Goal: Task Accomplishment & Management: Complete application form

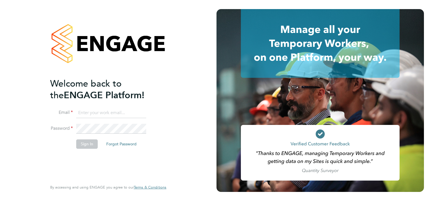
click at [123, 114] on input at bounding box center [111, 113] width 70 height 10
type input "smeraldo.porcaro@prsjobs.com"
click at [99, 144] on li "Sign In Forgot Password" at bounding box center [105, 146] width 110 height 15
click at [97, 144] on button "Sign In" at bounding box center [87, 143] width 22 height 9
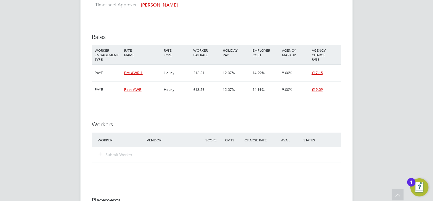
scroll to position [680, 0]
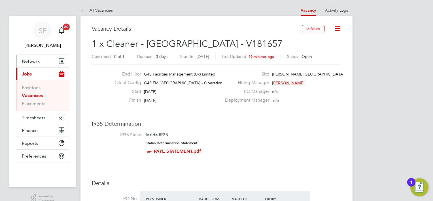
click at [30, 63] on span "Network" at bounding box center [31, 60] width 18 height 5
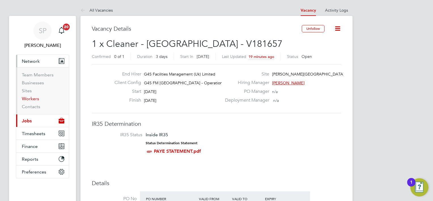
click at [33, 99] on link "Workers" at bounding box center [30, 98] width 17 height 5
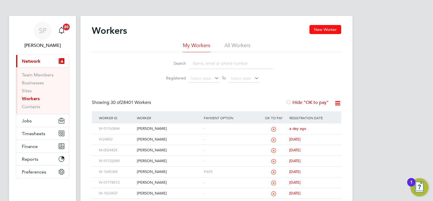
click at [319, 30] on button "New Worker" at bounding box center [325, 29] width 32 height 9
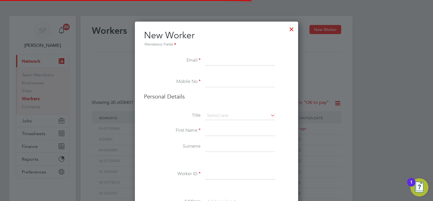
scroll to position [503, 163]
paste input "aladem2000@gmail.com"
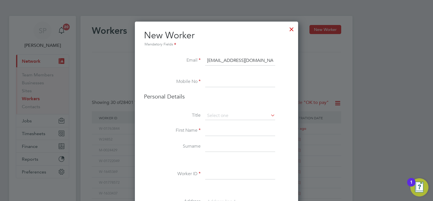
type input "aladem2000@gmail.com"
click at [219, 85] on input at bounding box center [240, 82] width 70 height 10
paste input "+44 7350171252"
type input "+44 7350171252"
click at [227, 118] on input at bounding box center [240, 115] width 70 height 8
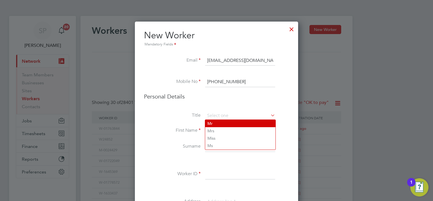
click at [227, 124] on li "Mr" at bounding box center [240, 123] width 70 height 7
type input "Mr"
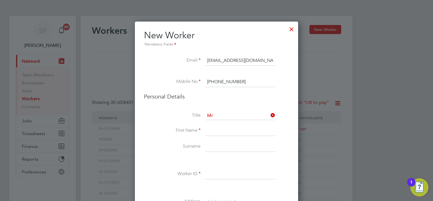
click at [229, 130] on input at bounding box center [240, 130] width 70 height 10
paste input "Muniru Olawale Alade"
click at [249, 128] on input "Muniru Olawale Alade" at bounding box center [240, 130] width 70 height 10
type input "Muniru Olawale"
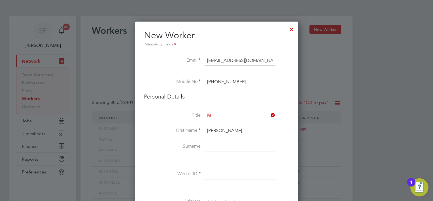
paste input "Alade"
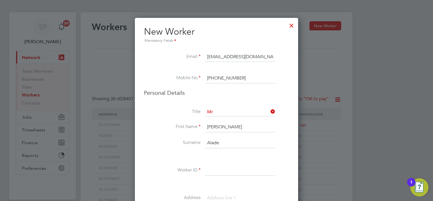
scroll to position [57, 0]
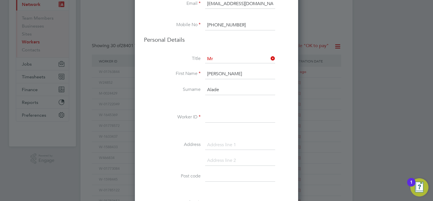
type input "Alade"
paste input "W-01783289"
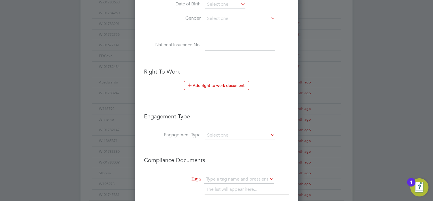
scroll to position [324, 0]
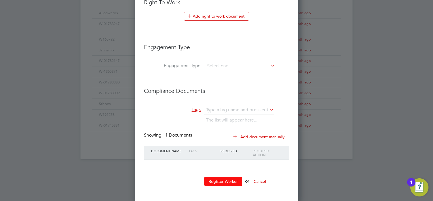
type input "W-01783289"
click at [227, 177] on button "Register Worker" at bounding box center [223, 180] width 38 height 9
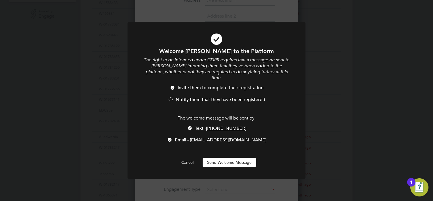
click at [188, 102] on span "Notify them that they have been registered" at bounding box center [220, 100] width 89 height 6
click at [200, 124] on div "The welcome message will be sent by: Text - +44 7350171252 Email - aladem2000@g…" at bounding box center [216, 131] width 147 height 33
click at [199, 128] on span "Text - +44 7350171252" at bounding box center [220, 128] width 51 height 6
click at [221, 159] on button "Send Welcome Message" at bounding box center [230, 161] width 54 height 9
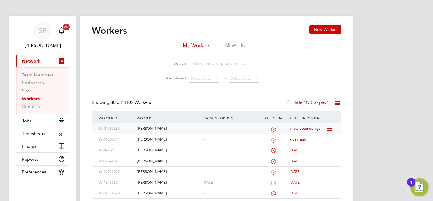
click at [188, 125] on div "Muniru Olawale Alade" at bounding box center [168, 128] width 67 height 10
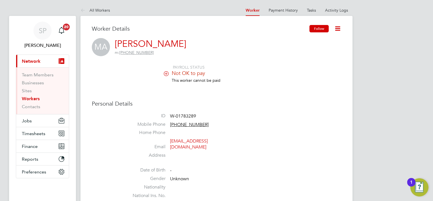
click at [314, 30] on button "Follow" at bounding box center [318, 28] width 19 height 7
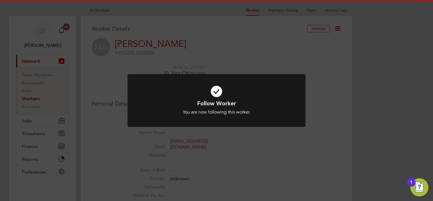
click at [338, 122] on div "Follow Worker You are now following this worker. Cancel Okay" at bounding box center [216, 100] width 433 height 201
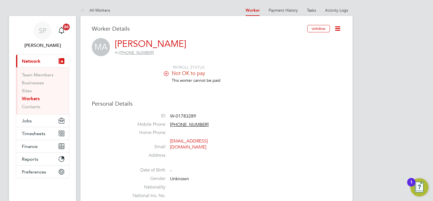
scroll to position [142, 0]
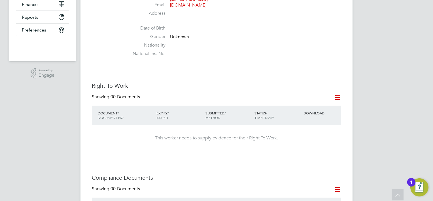
click at [334, 94] on icon at bounding box center [337, 97] width 7 height 7
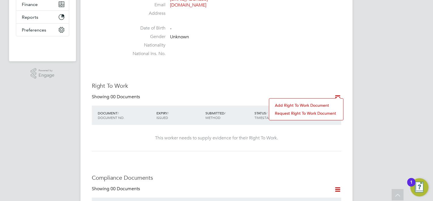
click at [307, 107] on li "Add Right To Work Document" at bounding box center [306, 105] width 68 height 8
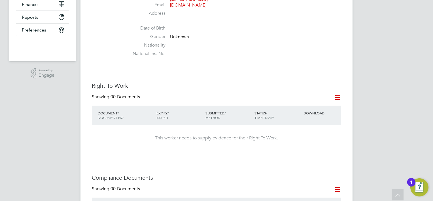
scroll to position [0, 0]
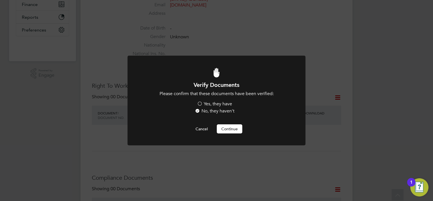
click at [223, 102] on label "Yes, they have" at bounding box center [214, 104] width 35 height 6
click at [0, 0] on input "Yes, they have" at bounding box center [0, 0] width 0 height 0
click at [230, 128] on button "Continue" at bounding box center [229, 128] width 25 height 9
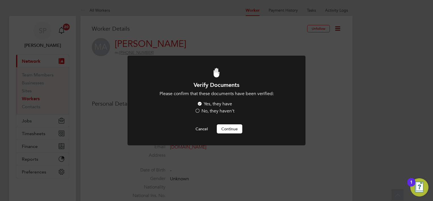
scroll to position [142, 0]
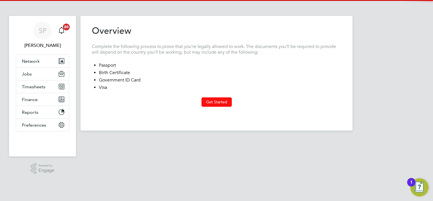
click at [220, 100] on button "Get Started" at bounding box center [216, 101] width 30 height 9
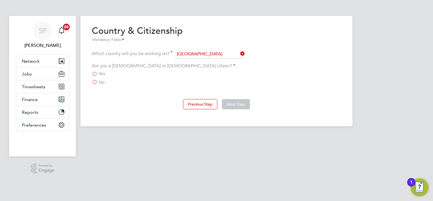
click at [103, 81] on span "No" at bounding box center [102, 82] width 6 height 6
click at [0, 0] on input "No" at bounding box center [0, 0] width 0 height 0
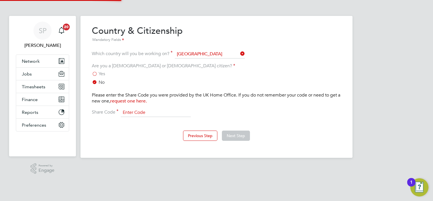
click at [170, 110] on input at bounding box center [156, 112] width 70 height 8
type input "WED BTR 675"
click at [238, 136] on button "Next Step" at bounding box center [236, 135] width 28 height 10
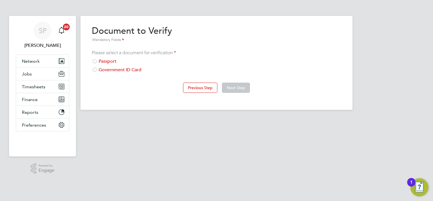
click at [96, 63] on div at bounding box center [95, 62] width 6 height 6
click at [241, 87] on button "Next Step" at bounding box center [236, 87] width 28 height 10
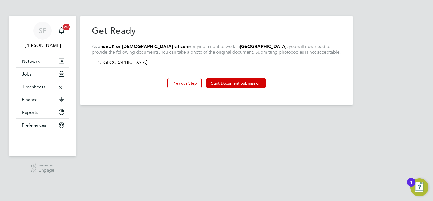
click at [241, 87] on button "Start Document Submission" at bounding box center [235, 83] width 59 height 10
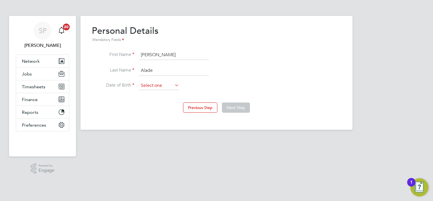
click at [145, 82] on input at bounding box center [159, 85] width 40 height 8
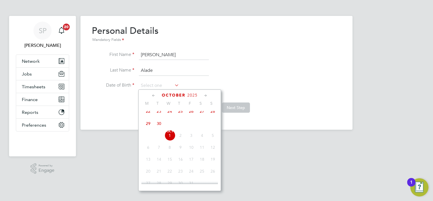
click at [187, 93] on span "2025" at bounding box center [192, 95] width 10 height 5
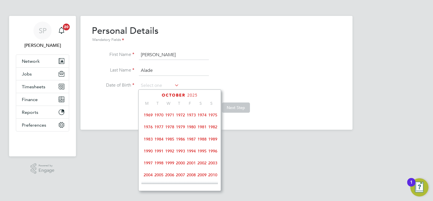
scroll to position [95, 0]
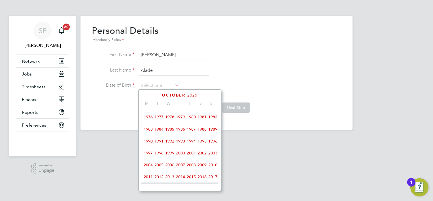
click at [212, 131] on span "1989" at bounding box center [212, 128] width 11 height 11
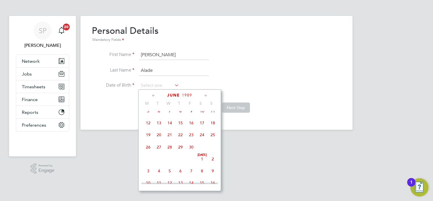
scroll to position [76, 0]
click at [212, 137] on span "25" at bounding box center [212, 135] width 11 height 11
type input "25 Jun 1989"
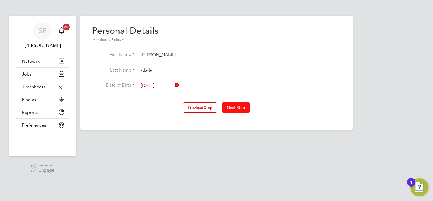
click at [232, 108] on button "Next Step" at bounding box center [236, 107] width 28 height 10
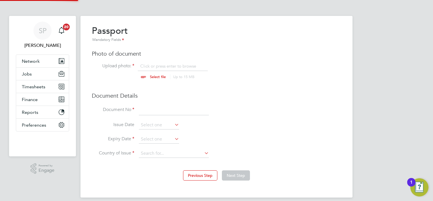
scroll to position [7, 70]
click at [159, 77] on input "file" at bounding box center [163, 71] width 89 height 17
type input "C:\fakepath\Passport.pdf"
click at [170, 109] on input at bounding box center [174, 110] width 70 height 10
type input "B03182818"
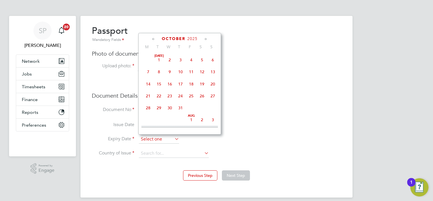
click at [159, 138] on input at bounding box center [159, 139] width 40 height 8
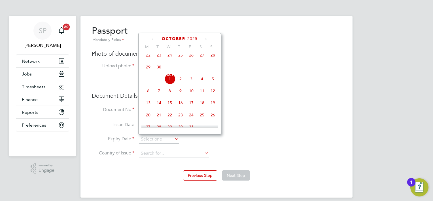
click at [195, 39] on span "2025" at bounding box center [192, 38] width 10 height 5
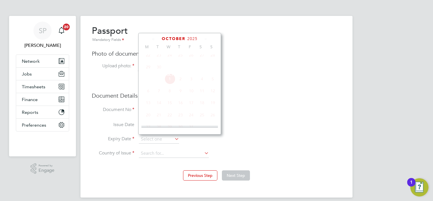
scroll to position [152, 0]
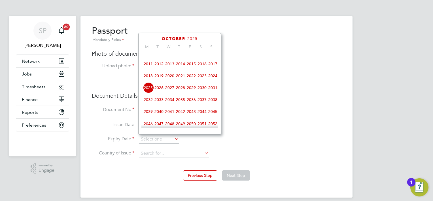
click at [191, 93] on span "2029" at bounding box center [191, 87] width 11 height 11
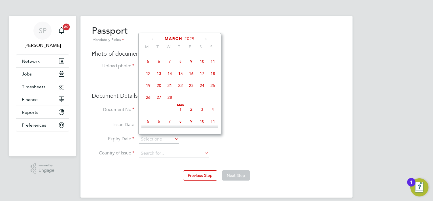
scroll to position [66, 0]
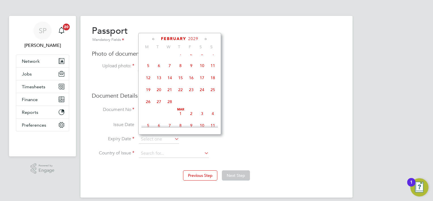
click at [181, 81] on span "15" at bounding box center [180, 77] width 11 height 11
type input "15 Feb 2029"
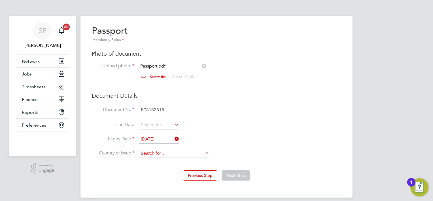
click at [161, 152] on input at bounding box center [174, 153] width 70 height 8
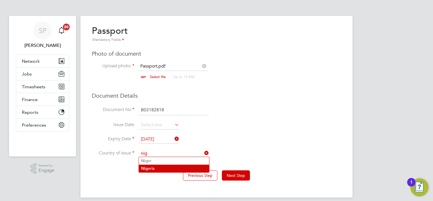
click at [164, 168] on li "Nig eria" at bounding box center [174, 168] width 70 height 8
type input "Nigeria"
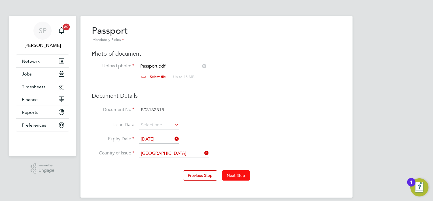
click at [242, 174] on button "Next Step" at bounding box center [236, 175] width 28 height 10
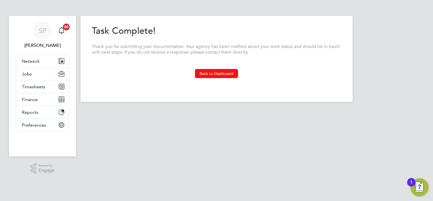
click at [224, 71] on button "Back to Dashboard" at bounding box center [216, 73] width 43 height 9
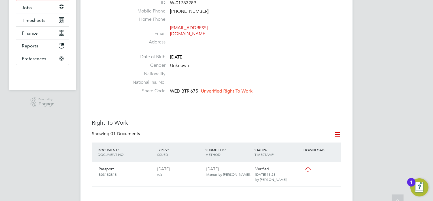
scroll to position [113, 0]
click at [233, 88] on span "Unverified Right To Work" at bounding box center [227, 91] width 52 height 6
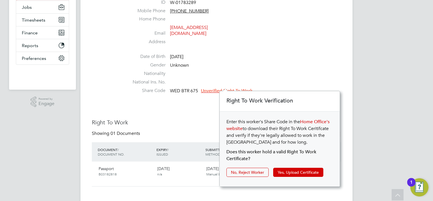
scroll to position [6, 52]
click at [282, 171] on button "Yes, Upload Certificate" at bounding box center [298, 171] width 50 height 9
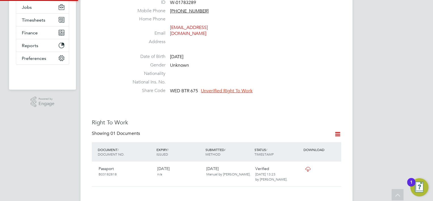
scroll to position [20, 120]
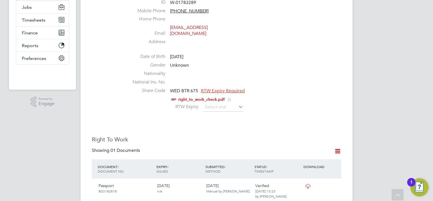
click at [216, 103] on input at bounding box center [223, 107] width 40 height 8
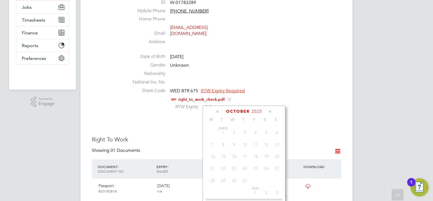
scroll to position [160, 0]
click at [270, 110] on icon at bounding box center [269, 111] width 5 height 6
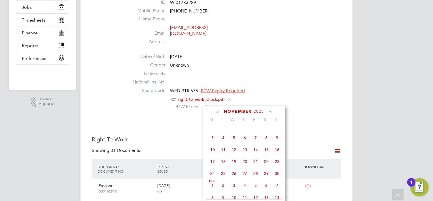
click at [270, 110] on icon at bounding box center [269, 111] width 5 height 6
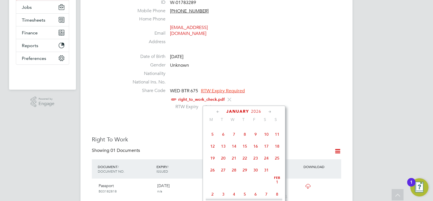
click at [270, 110] on icon at bounding box center [269, 111] width 5 height 6
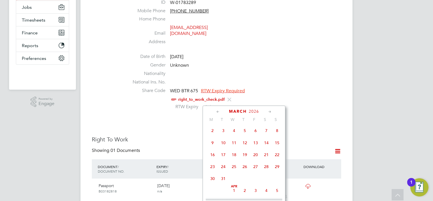
click at [270, 110] on icon at bounding box center [269, 111] width 5 height 6
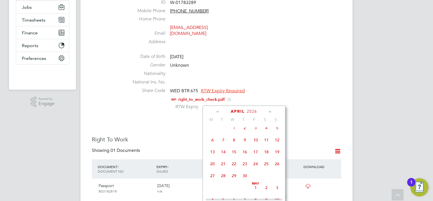
click at [270, 110] on icon at bounding box center [269, 111] width 5 height 6
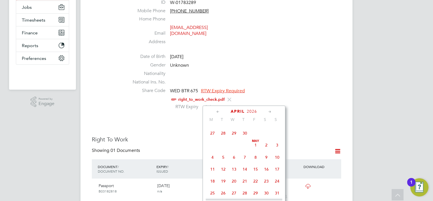
click at [270, 110] on icon at bounding box center [269, 111] width 5 height 6
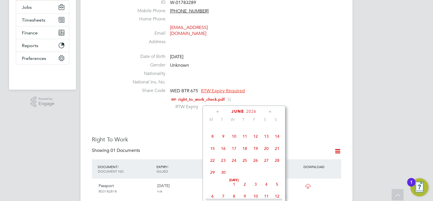
click at [270, 110] on icon at bounding box center [269, 111] width 5 height 6
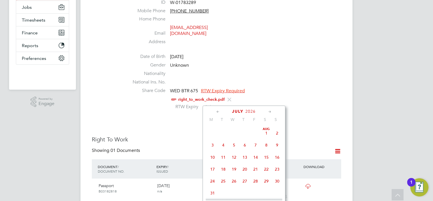
click at [270, 110] on icon at bounding box center [269, 111] width 5 height 6
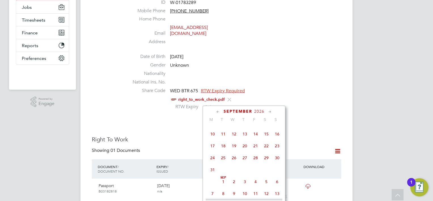
scroll to position [874, 0]
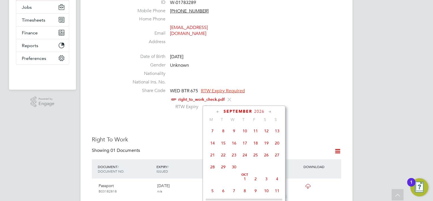
click at [234, 172] on span "30" at bounding box center [234, 166] width 11 height 11
type input "30 Sep 2026"
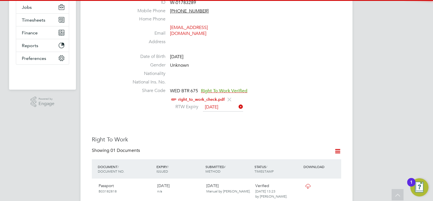
scroll to position [255, 0]
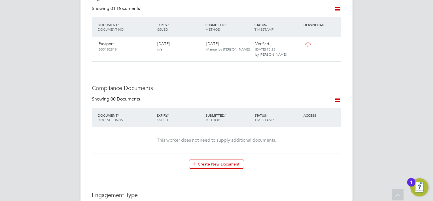
click at [334, 96] on icon at bounding box center [337, 99] width 7 height 7
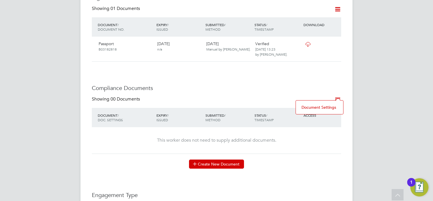
click at [231, 159] on button "Create New Document" at bounding box center [216, 163] width 55 height 9
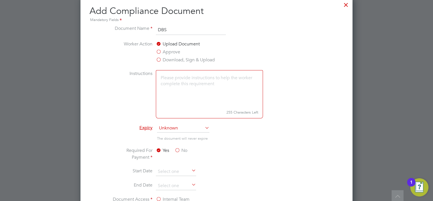
scroll to position [312, 0]
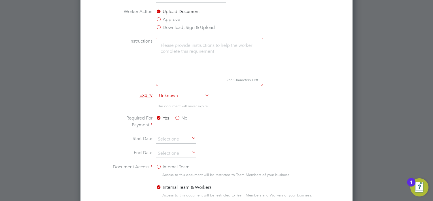
type input "DBS"
click at [181, 115] on label "No" at bounding box center [180, 117] width 13 height 7
click at [0, 0] on input "No" at bounding box center [0, 0] width 0 height 0
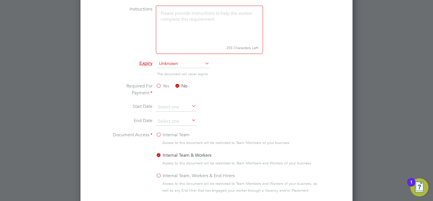
scroll to position [368, 0]
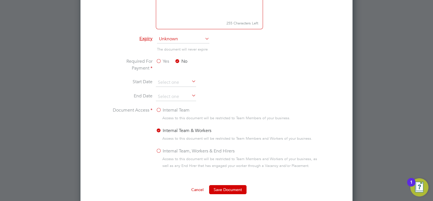
click at [172, 150] on label "Internal Team, Workers & End Hirers" at bounding box center [195, 150] width 79 height 7
click at [0, 0] on input "Internal Team, Workers & End Hirers" at bounding box center [0, 0] width 0 height 0
click at [222, 187] on button "Save Document" at bounding box center [227, 189] width 37 height 9
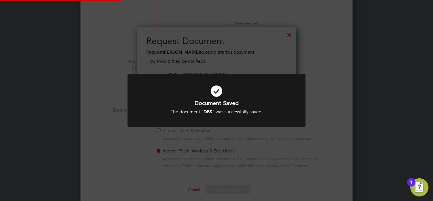
scroll to position [91, 159]
click at [329, 131] on div "Document Saved The document " DBS " was successfully saved. Cancel Okay" at bounding box center [216, 100] width 433 height 201
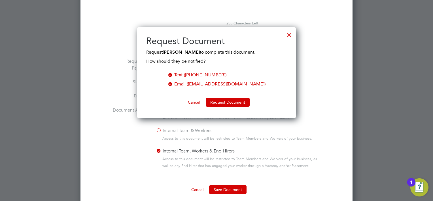
click at [329, 131] on ng-form "Document Name DBS Worker Action Upload Document Approve Download, Sign & Upload…" at bounding box center [216, 65] width 254 height 258
click at [198, 102] on button "Cancel" at bounding box center [193, 101] width 21 height 9
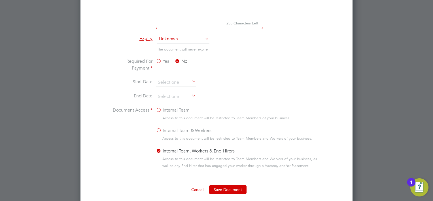
click at [385, 136] on div at bounding box center [216, 100] width 433 height 201
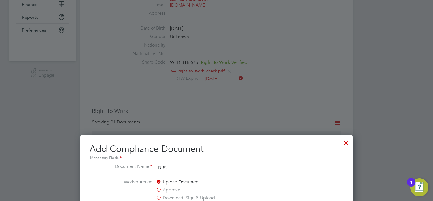
click at [346, 145] on div at bounding box center [346, 141] width 10 height 10
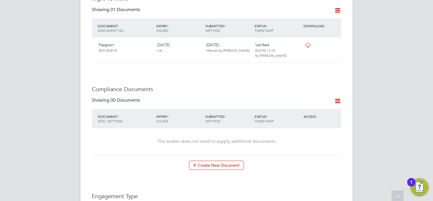
scroll to position [255, 0]
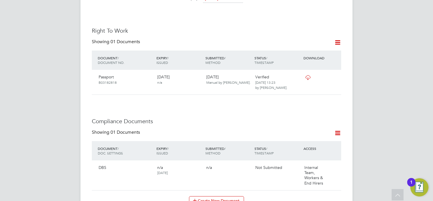
scroll to position [283, 0]
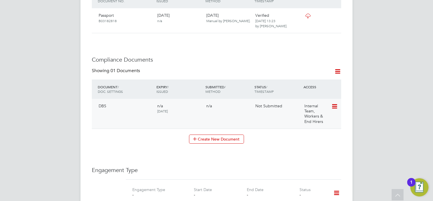
click at [335, 103] on icon at bounding box center [334, 106] width 6 height 7
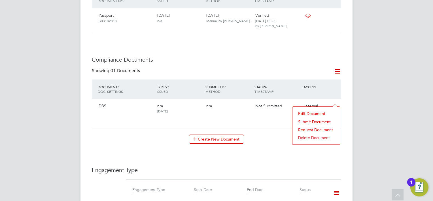
click at [308, 118] on li "Submit Document" at bounding box center [316, 122] width 42 height 8
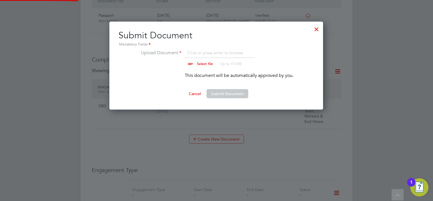
scroll to position [88, 214]
click at [204, 63] on input "file" at bounding box center [210, 57] width 89 height 17
type input "C:\fakepath\DBS.jpg"
click at [221, 95] on button "Submit Document" at bounding box center [227, 93] width 42 height 9
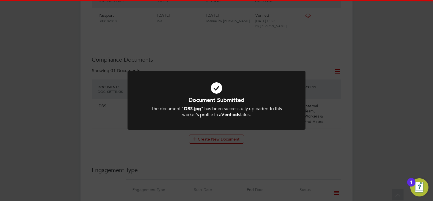
click at [373, 136] on div "Document Submitted The document " DBS.jpg " has been successfully uploaded to t…" at bounding box center [216, 100] width 433 height 201
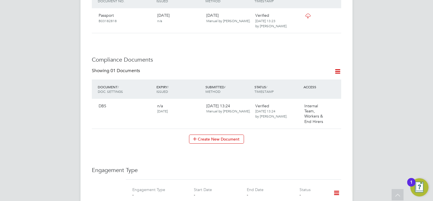
click at [335, 186] on icon at bounding box center [336, 192] width 10 height 13
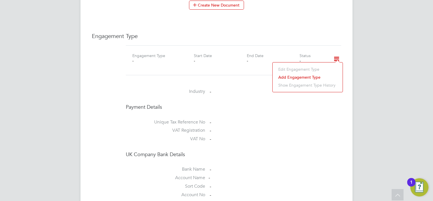
scroll to position [425, 0]
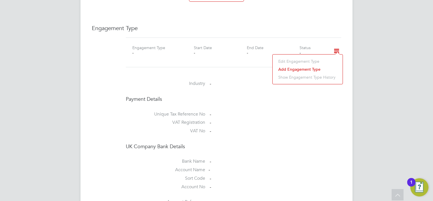
click at [288, 67] on li "Add Engagement Type" at bounding box center [307, 69] width 64 height 8
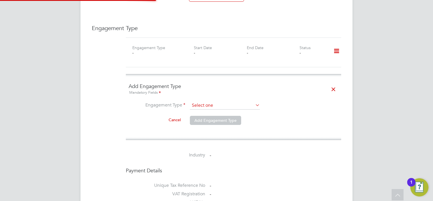
click at [235, 101] on input at bounding box center [225, 105] width 70 height 8
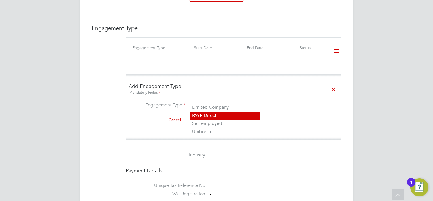
click at [232, 112] on li "PAYE Direct" at bounding box center [225, 115] width 70 height 8
type input "PAYE Direct"
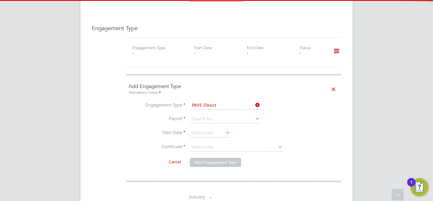
click at [218, 108] on li "Engagement Type PAYE Direct" at bounding box center [234, 108] width 210 height 14
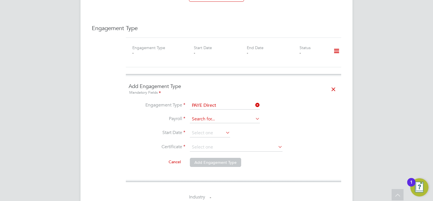
click at [217, 115] on input at bounding box center [225, 119] width 70 height 8
click at [218, 118] on li "PAYE" at bounding box center [225, 121] width 70 height 8
type input "PAYE"
click at [215, 129] on input at bounding box center [210, 133] width 40 height 8
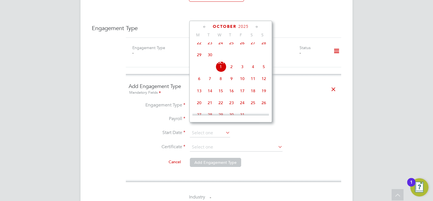
click at [223, 72] on span "Oct 1" at bounding box center [220, 66] width 11 height 11
type input "[DATE]"
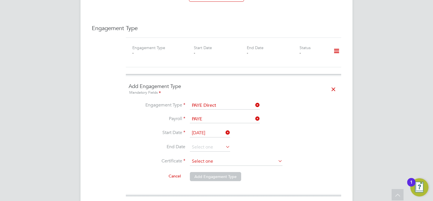
click at [206, 157] on input at bounding box center [236, 161] width 93 height 8
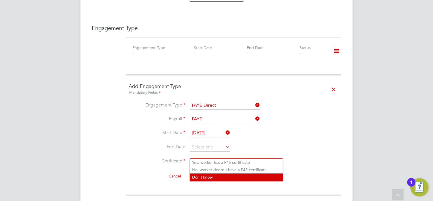
click at [206, 176] on li "Don't know" at bounding box center [236, 176] width 93 height 7
type input "Don't know"
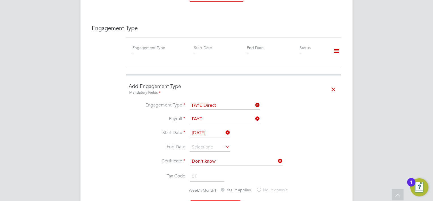
click at [214, 200] on button "Add Engagement Type" at bounding box center [215, 204] width 51 height 9
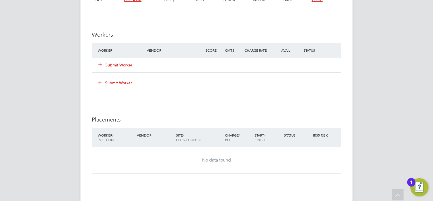
scroll to position [680, 0]
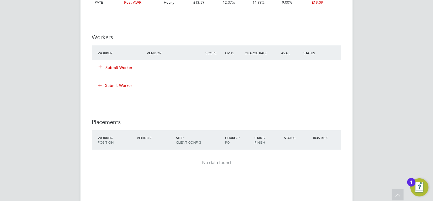
click at [108, 69] on button "Submit Worker" at bounding box center [116, 68] width 34 height 6
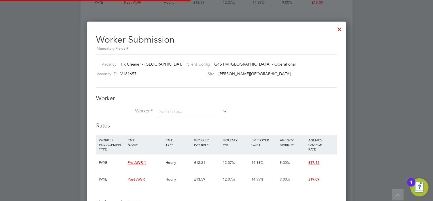
scroll to position [17, 39]
click at [181, 110] on input at bounding box center [192, 111] width 70 height 8
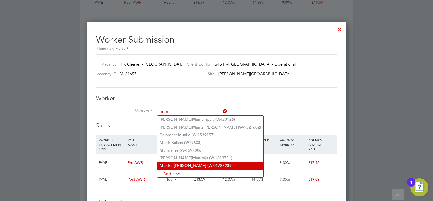
click at [184, 163] on li "Muni ru [PERSON_NAME] (W-01783289)" at bounding box center [210, 165] width 106 height 8
type input "[PERSON_NAME] (W-01783289)"
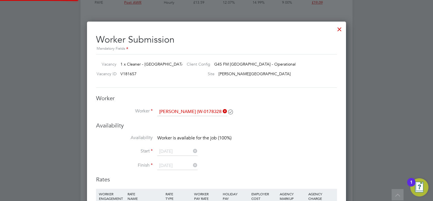
scroll to position [3, 3]
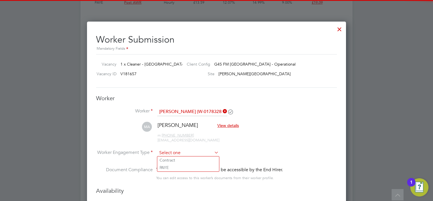
click at [178, 152] on input at bounding box center [187, 152] width 61 height 8
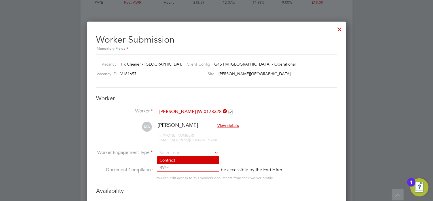
click at [178, 163] on li "PAYE" at bounding box center [188, 166] width 62 height 7
type input "PAYE"
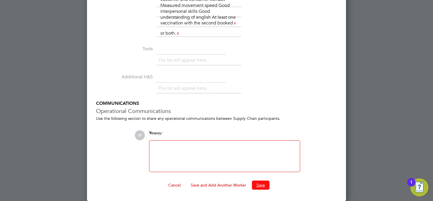
click at [257, 184] on button "Save" at bounding box center [261, 184] width 18 height 9
